Goal: Task Accomplishment & Management: Use online tool/utility

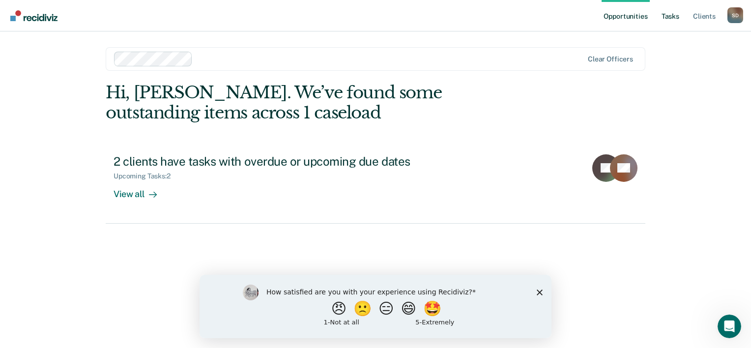
click at [672, 18] on link "Tasks" at bounding box center [671, 15] width 22 height 31
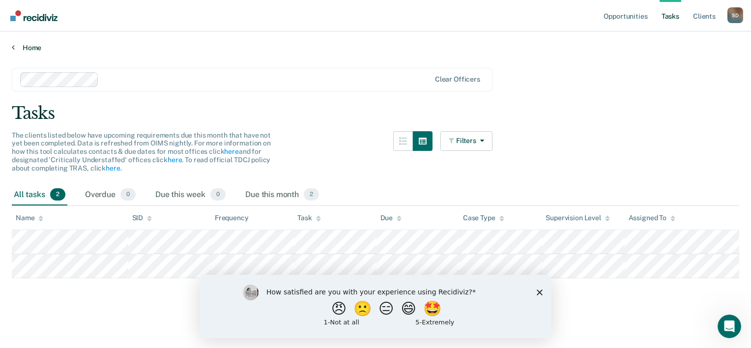
click at [29, 48] on link "Home" at bounding box center [375, 47] width 727 height 9
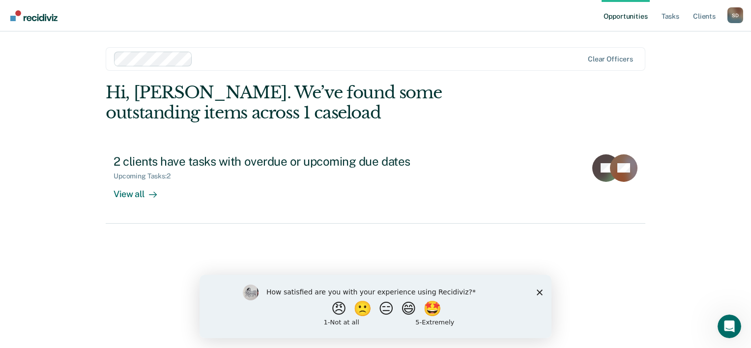
click at [627, 16] on link "Opportunities" at bounding box center [626, 15] width 48 height 31
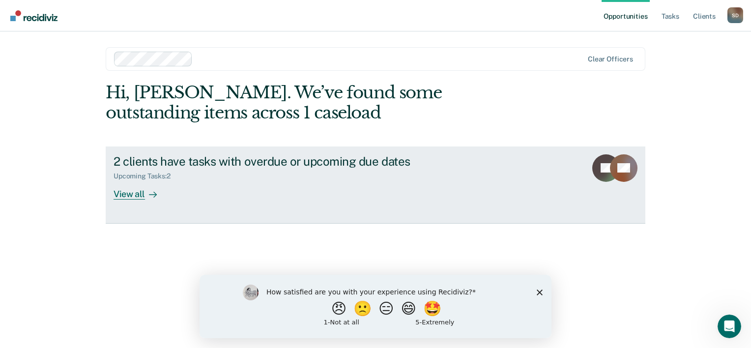
click at [124, 195] on div "View all" at bounding box center [141, 189] width 55 height 19
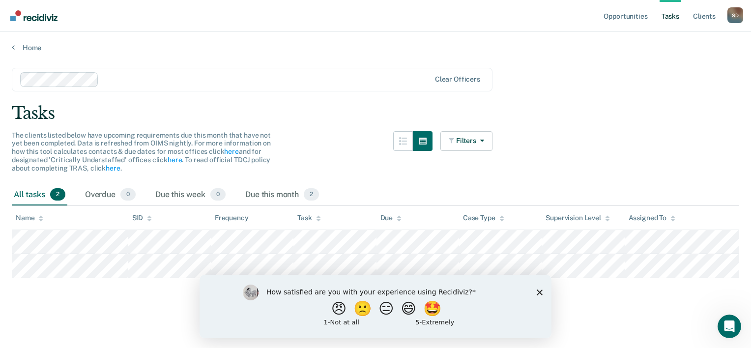
click at [535, 291] on div "How satisfied are you with your experience using Recidiviz? 😠 🙁 😑 😄 🤩 1 - Not a…" at bounding box center [376, 305] width 352 height 63
click at [541, 291] on icon "Close survey" at bounding box center [540, 292] width 6 height 6
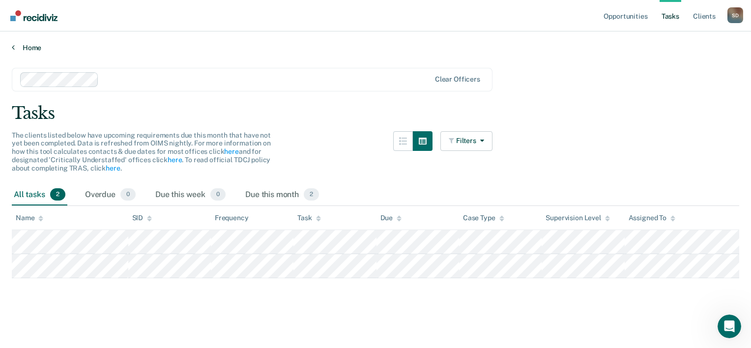
click at [25, 49] on link "Home" at bounding box center [375, 47] width 727 height 9
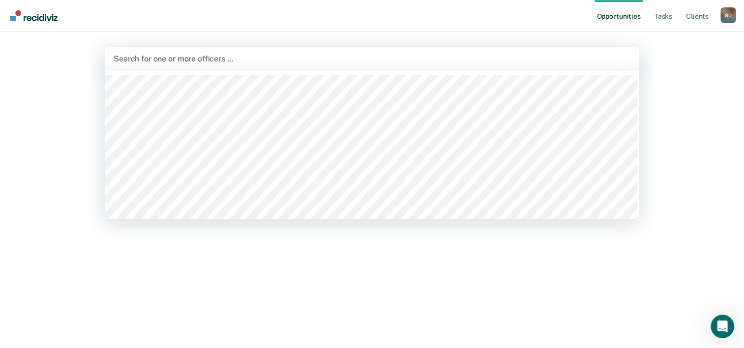
click at [183, 55] on div at bounding box center [372, 58] width 517 height 11
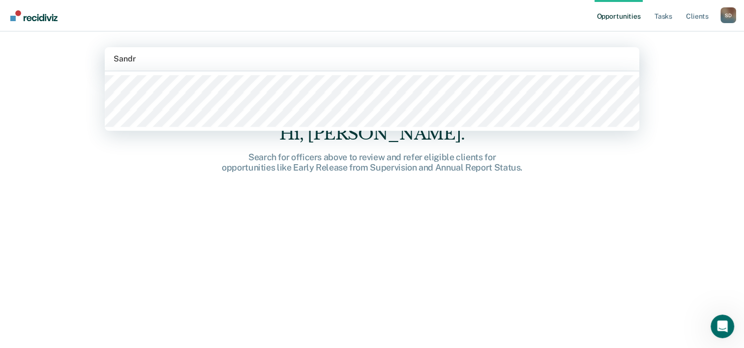
type input "[PERSON_NAME]"
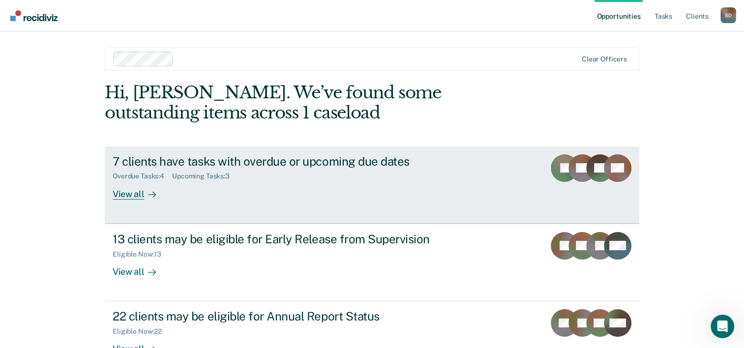
scroll to position [30, 0]
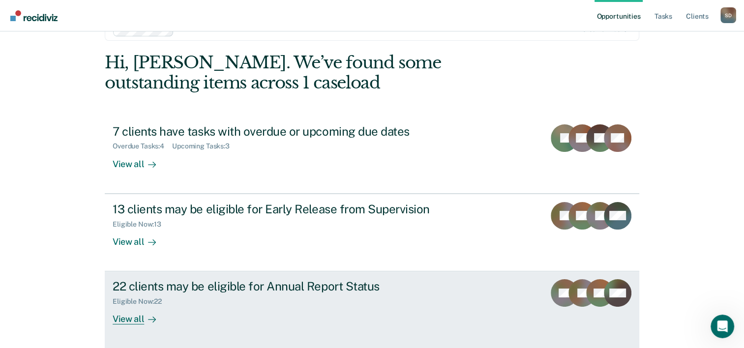
click at [121, 320] on div "View all" at bounding box center [140, 315] width 55 height 19
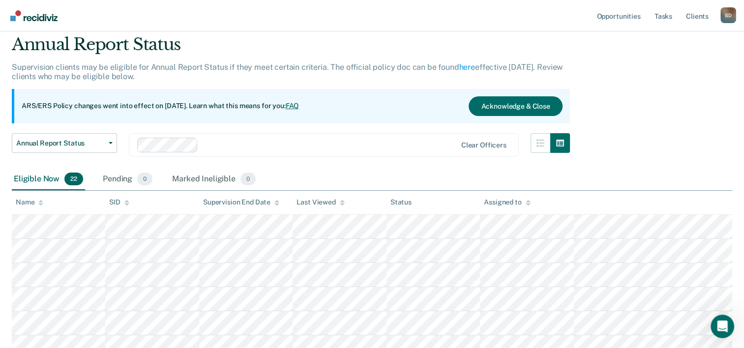
scroll to position [8, 0]
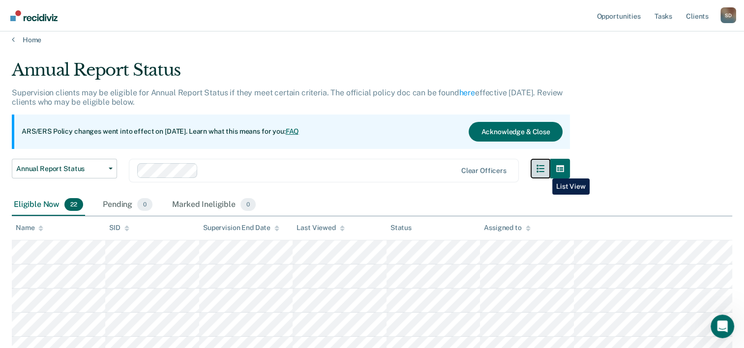
click at [544, 171] on icon "button" at bounding box center [540, 169] width 8 height 8
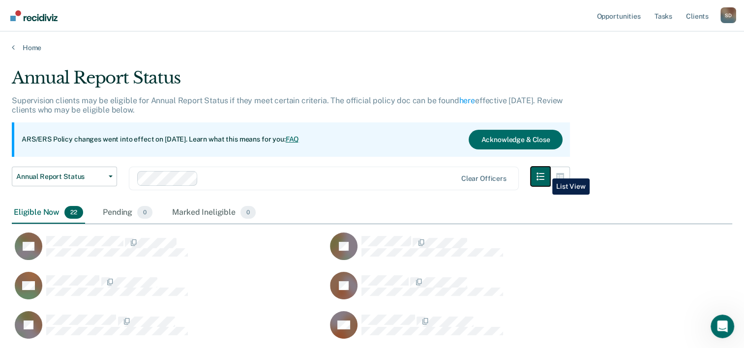
scroll to position [585, 712]
click at [564, 173] on icon "button" at bounding box center [560, 176] width 8 height 7
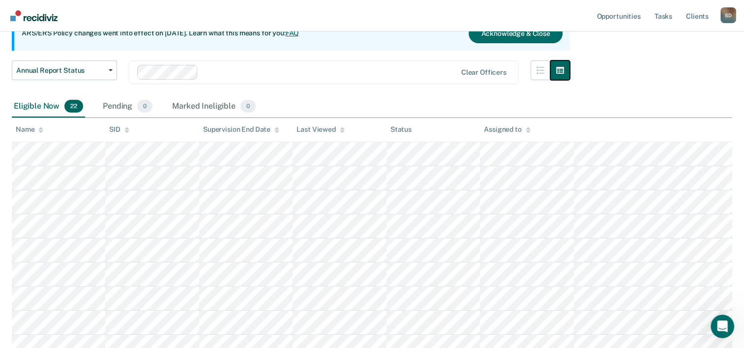
scroll to position [0, 0]
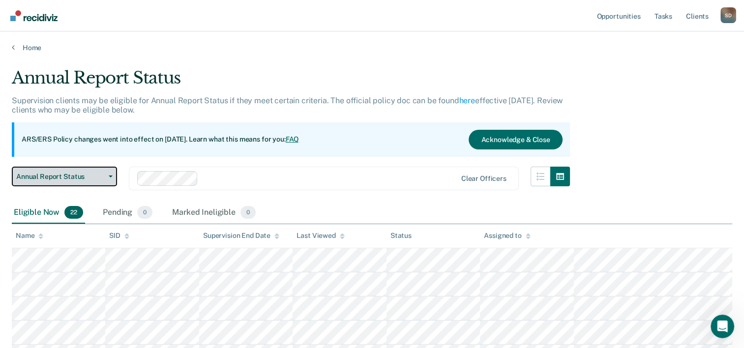
click at [109, 176] on icon "button" at bounding box center [111, 176] width 4 height 2
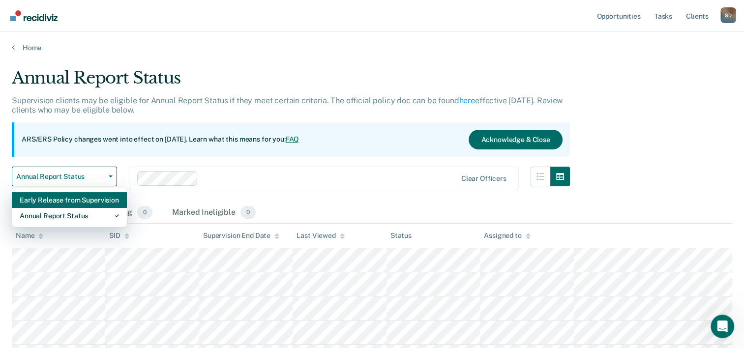
click at [81, 199] on div "Early Release from Supervision" at bounding box center [69, 200] width 99 height 16
